Goal: Information Seeking & Learning: Learn about a topic

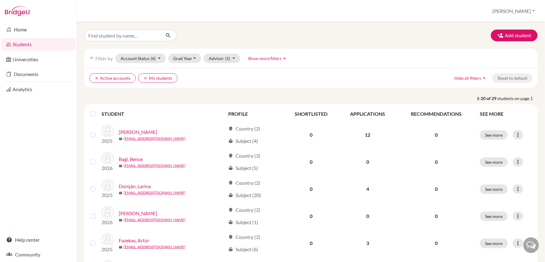
click at [402, 33] on div "Add student" at bounding box center [311, 36] width 462 height 12
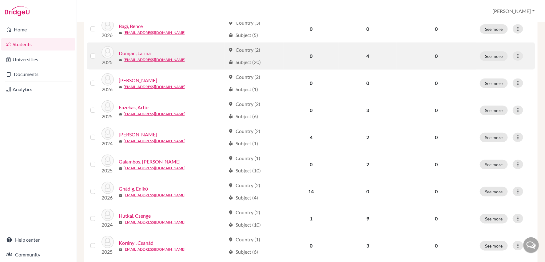
scroll to position [145, 0]
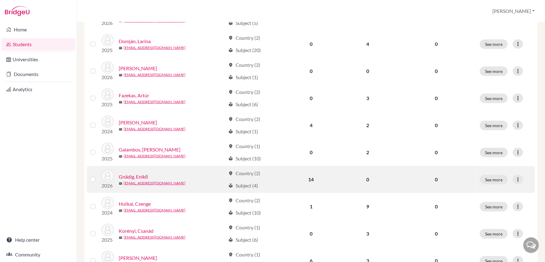
click at [133, 175] on link "Gnädig, Enikő" at bounding box center [133, 176] width 29 height 7
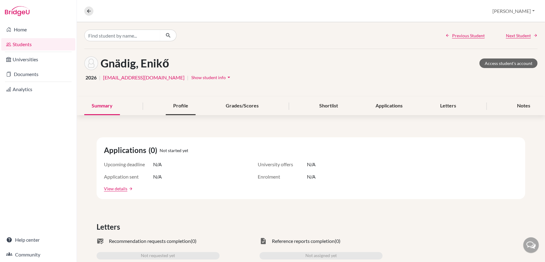
click at [183, 106] on div "Profile" at bounding box center [181, 106] width 30 height 18
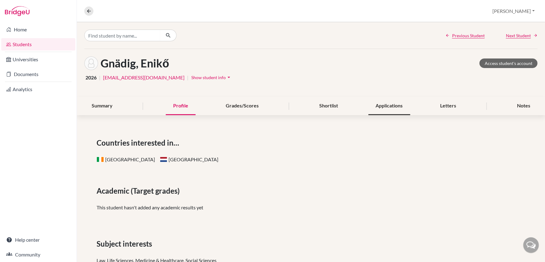
click at [395, 106] on div "Applications" at bounding box center [389, 106] width 42 height 18
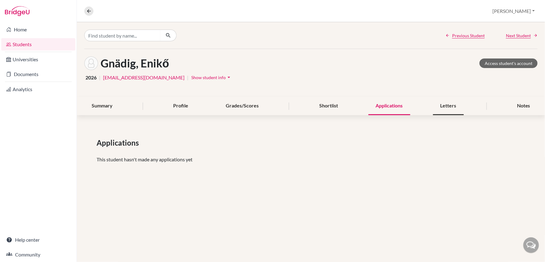
click at [447, 106] on div "Letters" at bounding box center [448, 106] width 31 height 18
click at [522, 106] on div "Notes" at bounding box center [523, 106] width 28 height 18
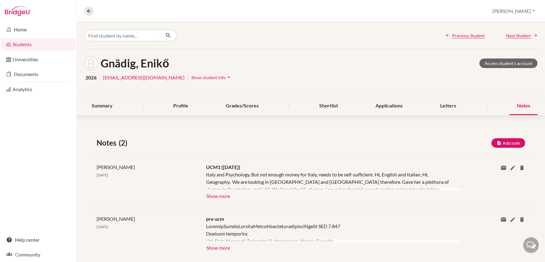
scroll to position [10, 0]
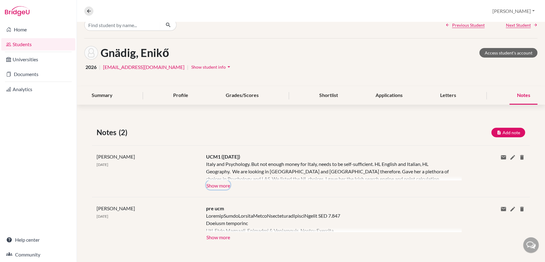
click at [215, 185] on button "Show more" at bounding box center [218, 184] width 24 height 9
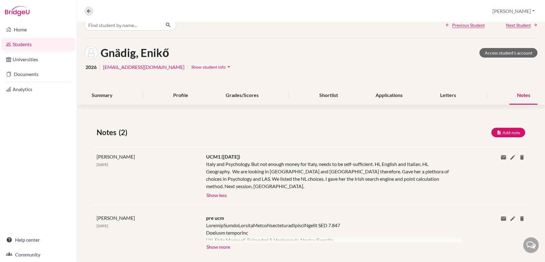
scroll to position [13, 0]
